Goal: Find specific page/section: Find specific page/section

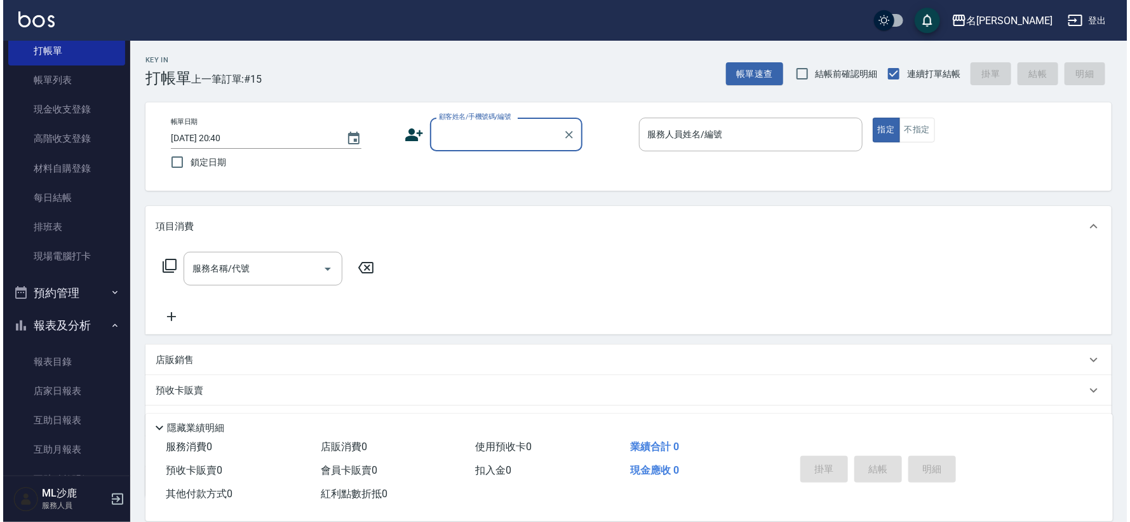
scroll to position [282, 0]
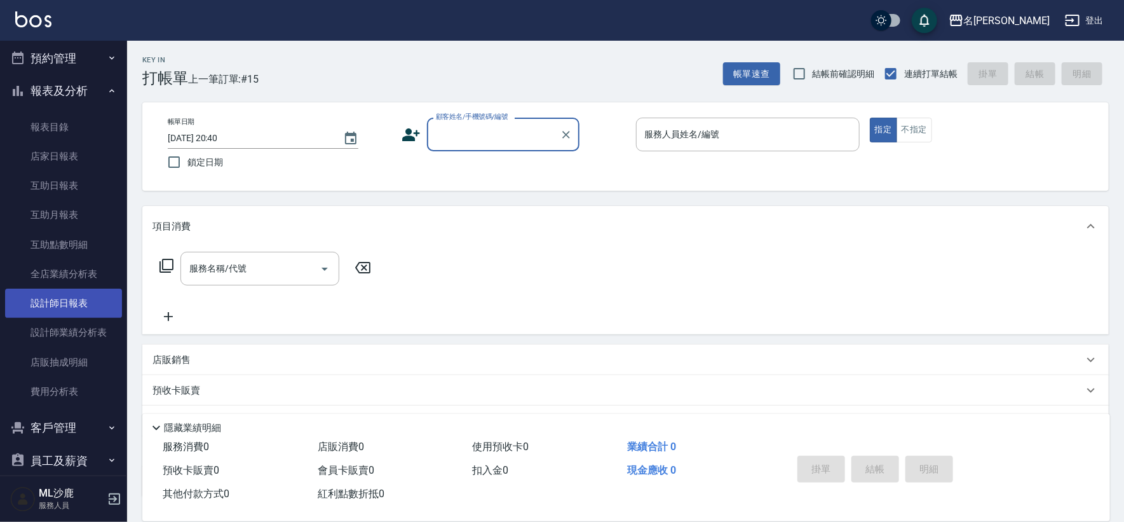
click at [81, 298] on link "設計師日報表" at bounding box center [63, 302] width 117 height 29
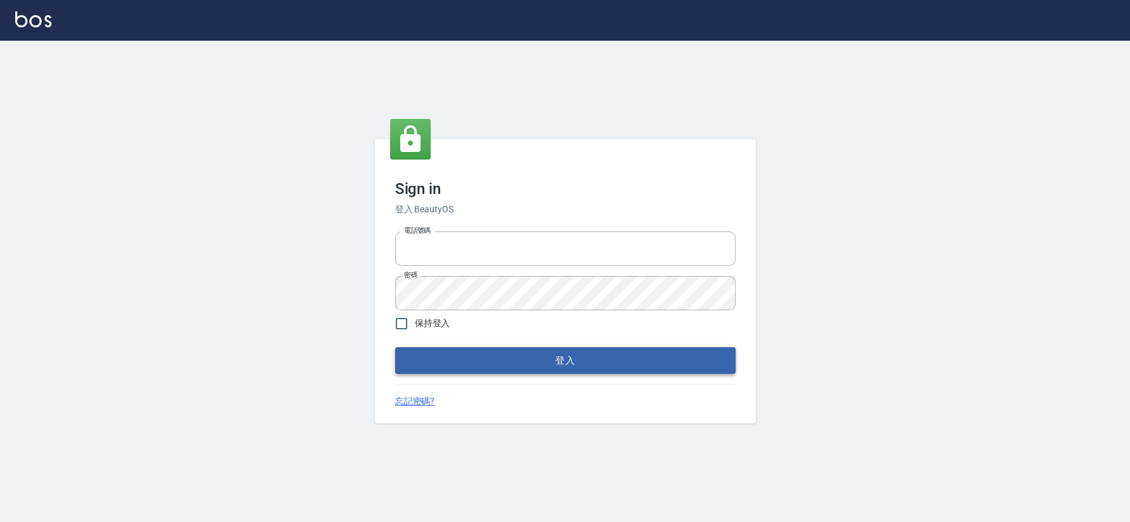
type input "0426653545"
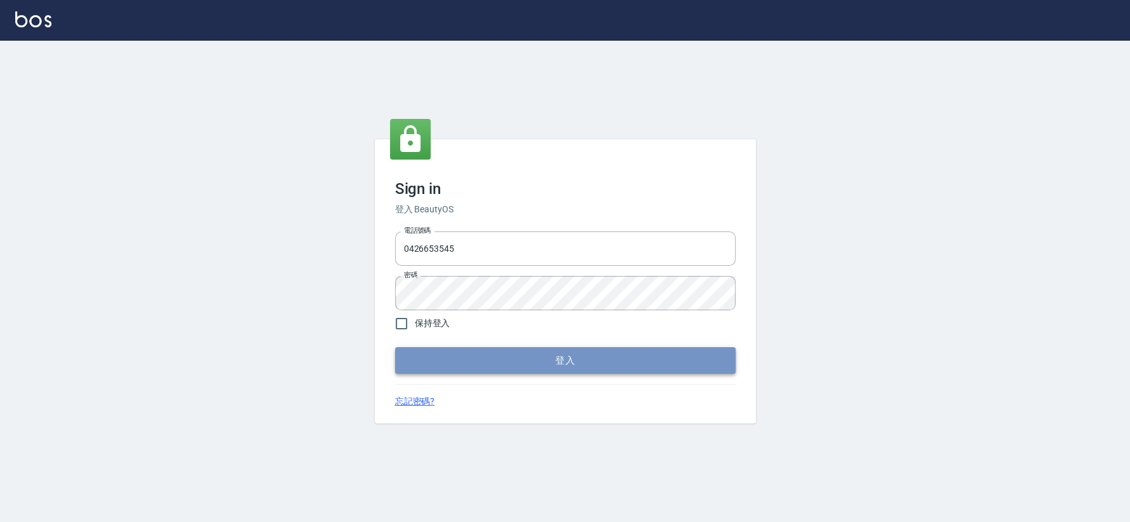
click at [471, 358] on button "登入" at bounding box center [565, 360] width 341 height 27
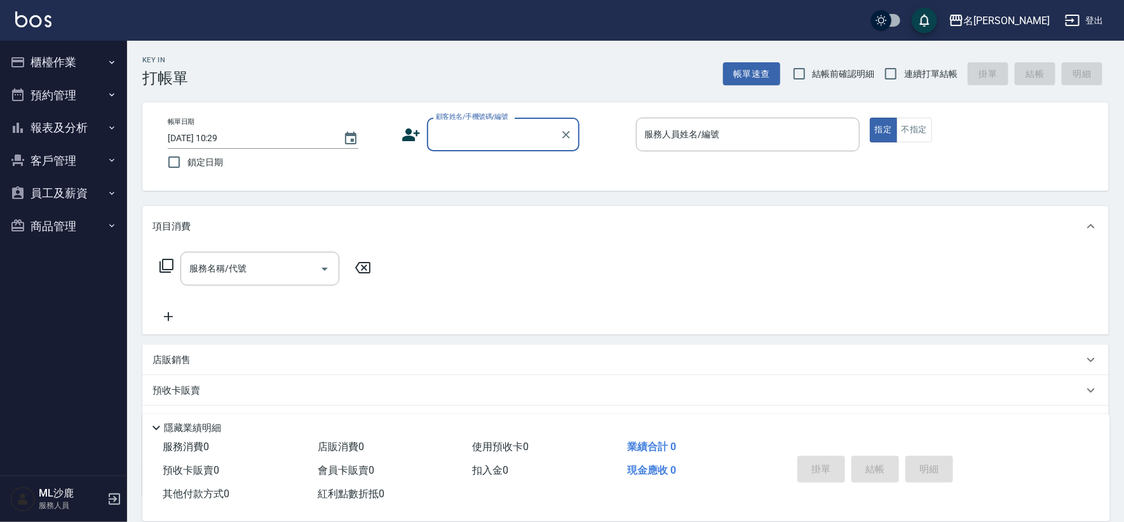
click at [111, 72] on button "櫃檯作業" at bounding box center [63, 62] width 117 height 33
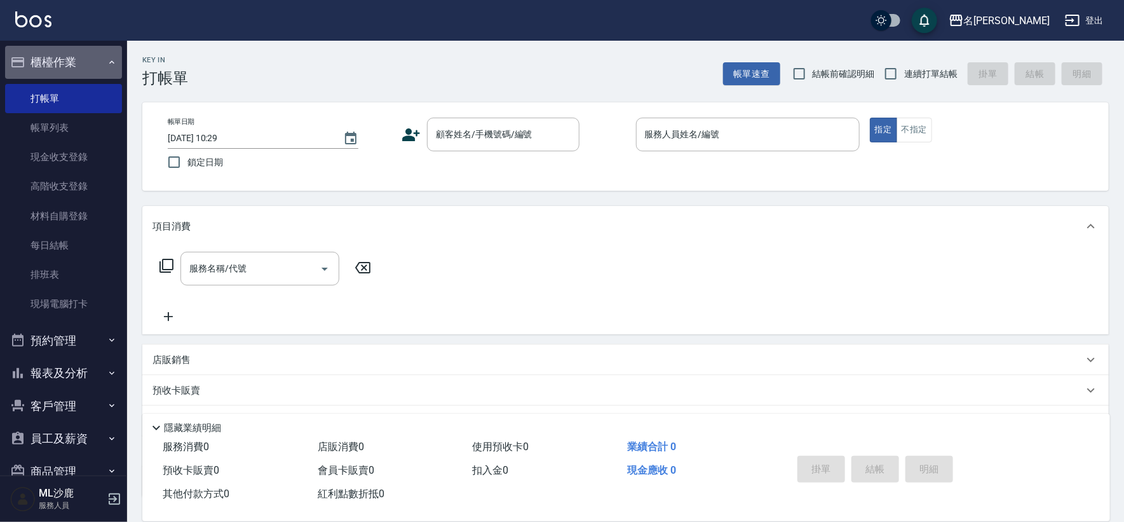
click at [100, 66] on button "櫃檯作業" at bounding box center [63, 62] width 117 height 33
drag, startPoint x: 100, startPoint y: 66, endPoint x: 125, endPoint y: 157, distance: 94.3
click at [100, 66] on button "櫃檯作業" at bounding box center [63, 62] width 117 height 33
click at [94, 61] on button "櫃檯作業" at bounding box center [63, 62] width 117 height 33
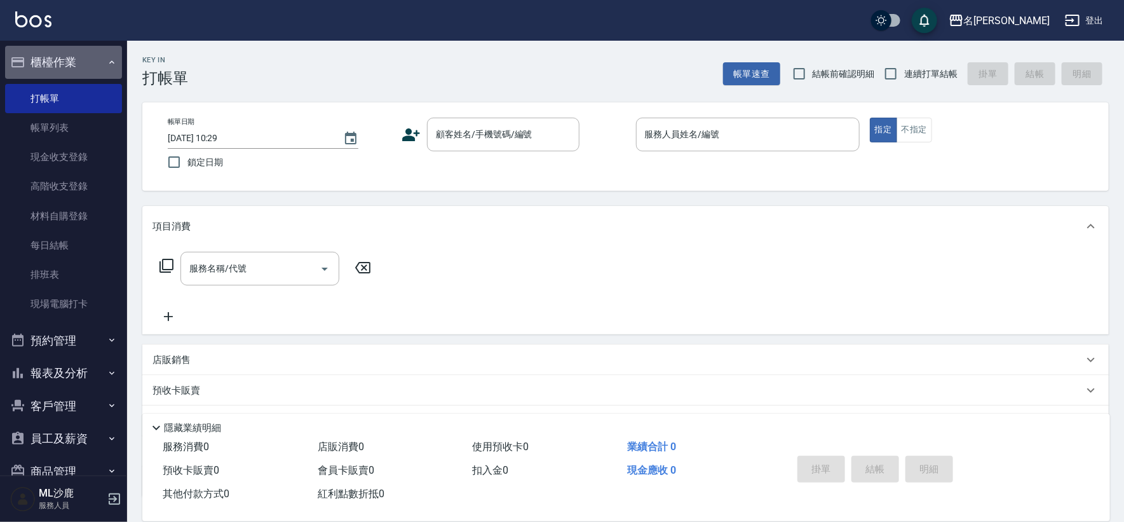
click at [108, 66] on icon "button" at bounding box center [112, 62] width 10 height 10
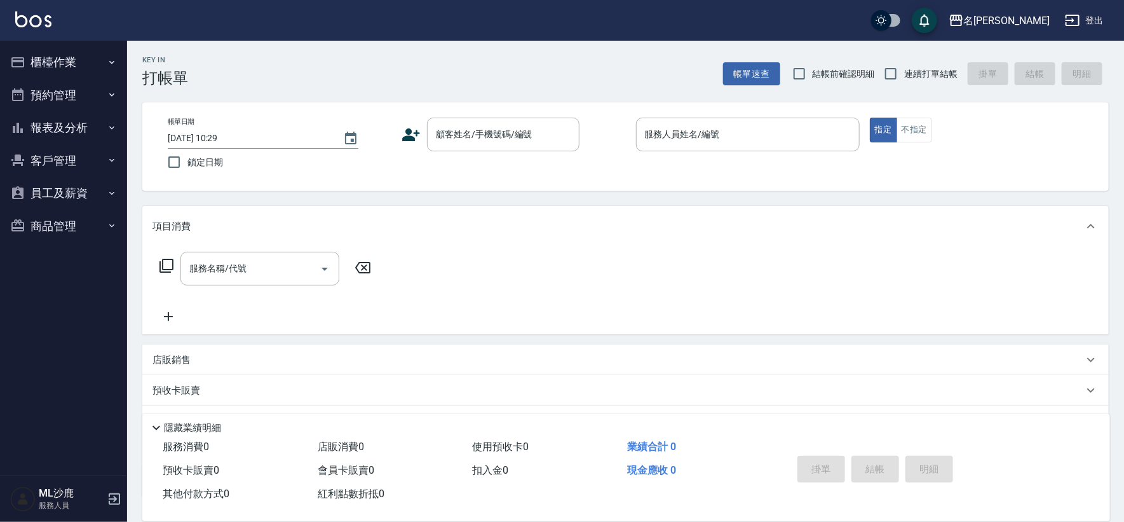
click at [95, 125] on button "報表及分析" at bounding box center [63, 127] width 117 height 33
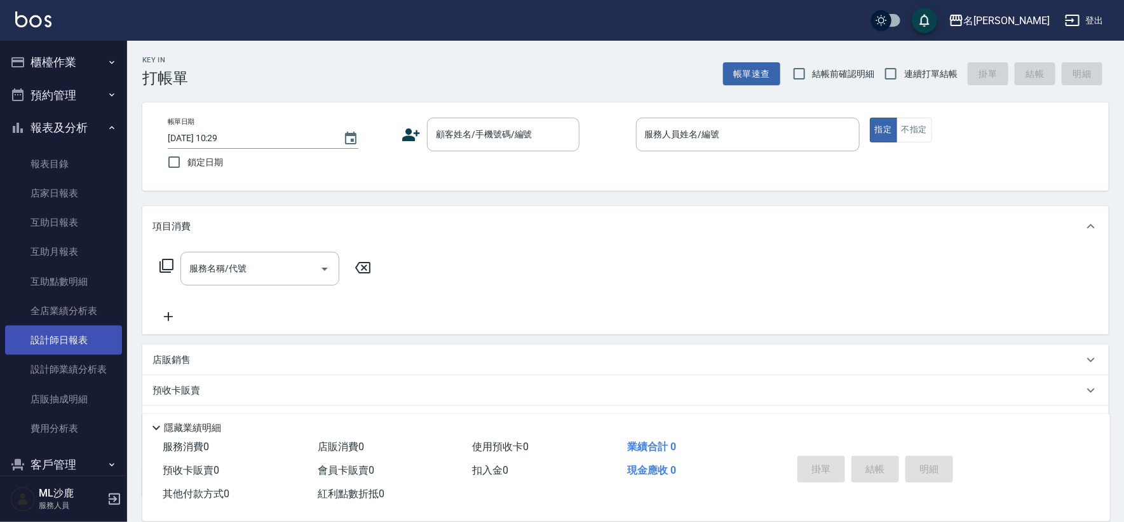
click at [90, 336] on link "設計師日報表" at bounding box center [63, 339] width 117 height 29
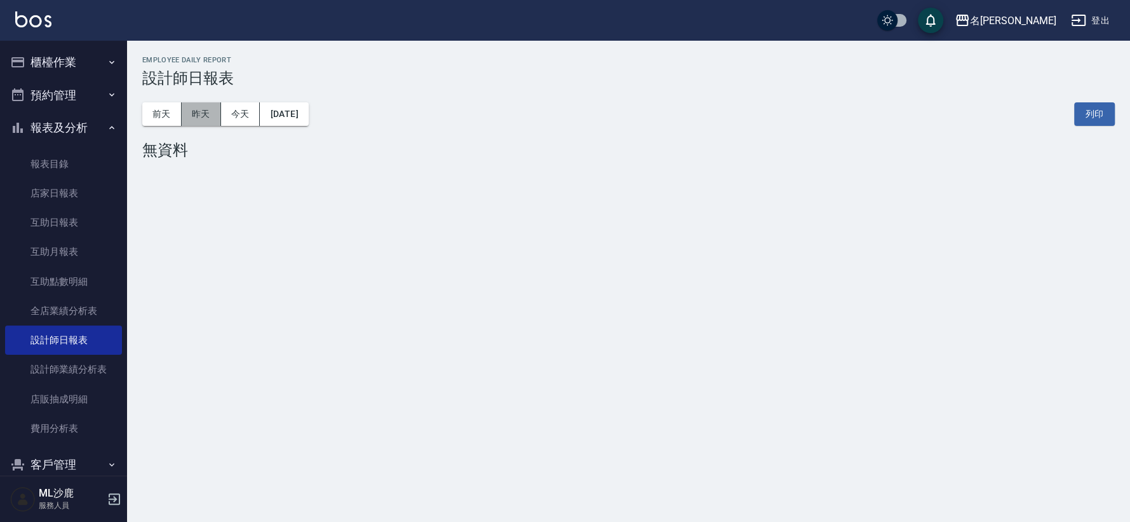
click at [206, 112] on button "昨天" at bounding box center [201, 114] width 39 height 24
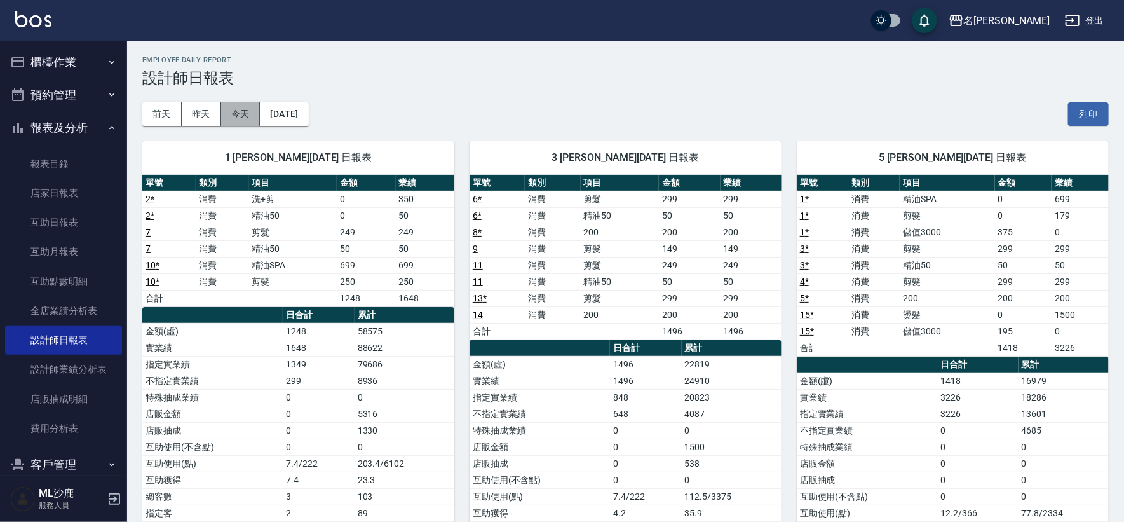
click at [230, 109] on button "今天" at bounding box center [240, 114] width 39 height 24
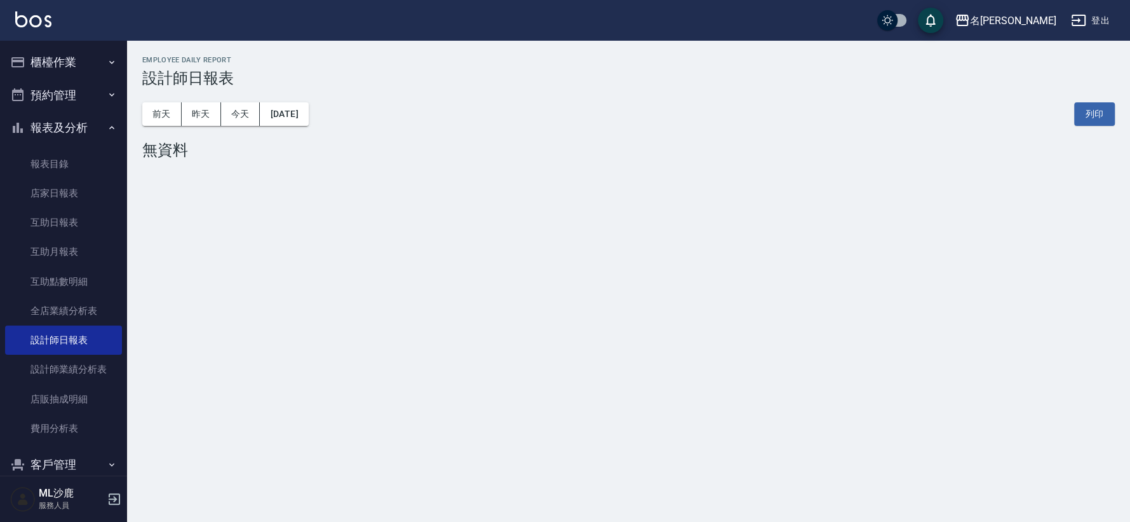
click at [100, 64] on button "櫃檯作業" at bounding box center [63, 62] width 117 height 33
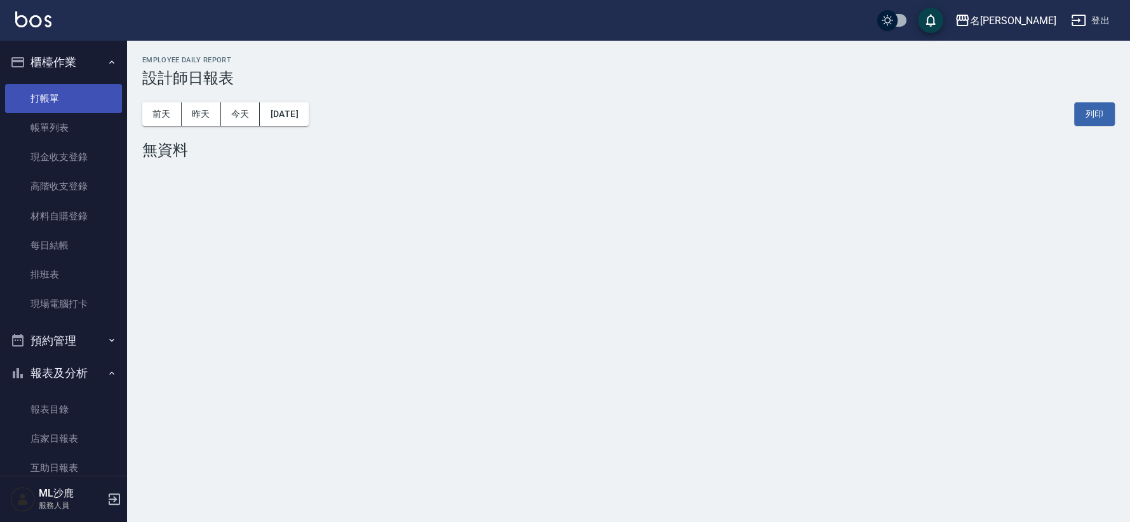
click at [105, 91] on link "打帳單" at bounding box center [63, 98] width 117 height 29
